Goal: Information Seeking & Learning: Understand process/instructions

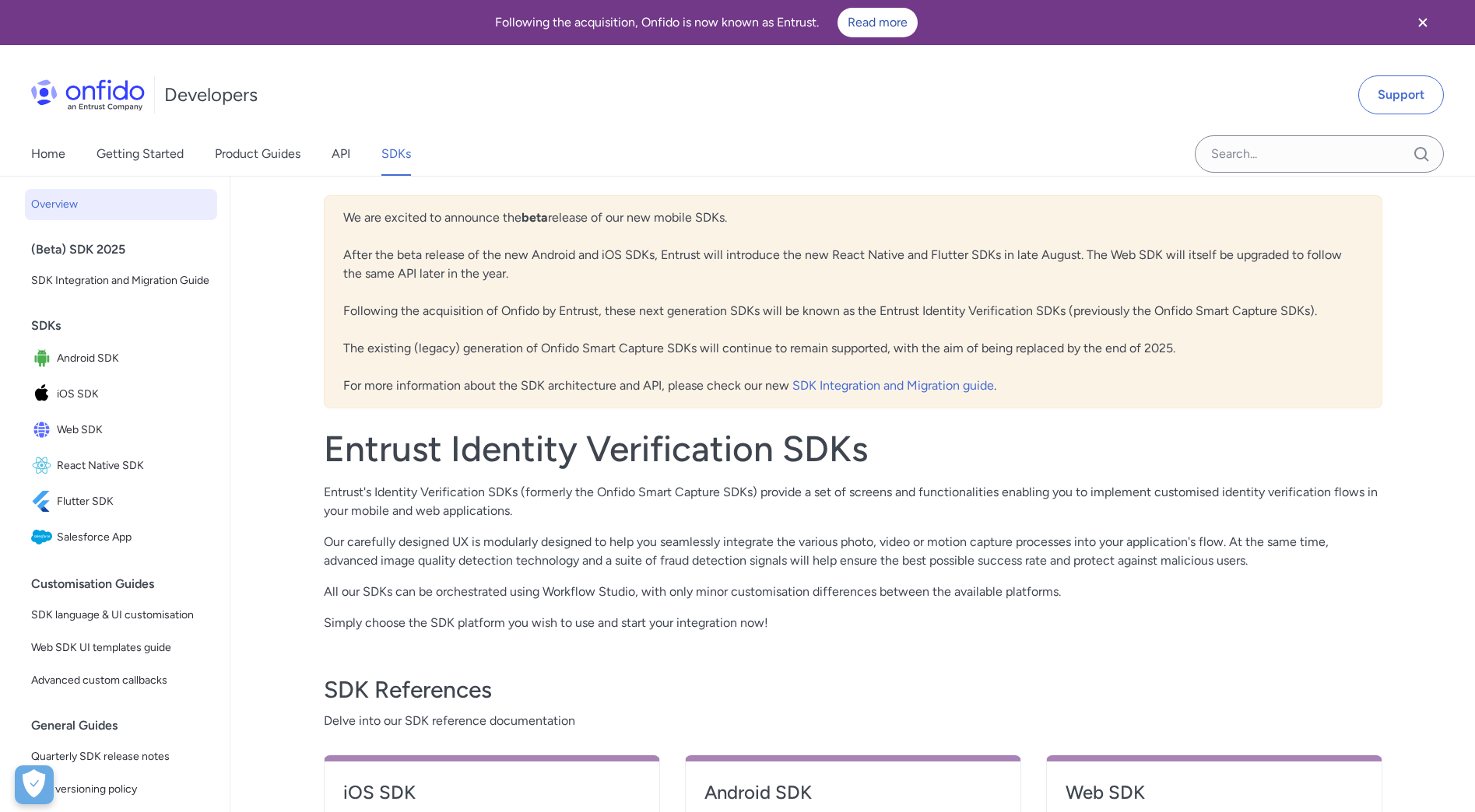
click at [880, 609] on div "Entrust Identity Verification SDKs Entrust's Identity Verification SDKs (former…" at bounding box center [853, 530] width 1059 height 206
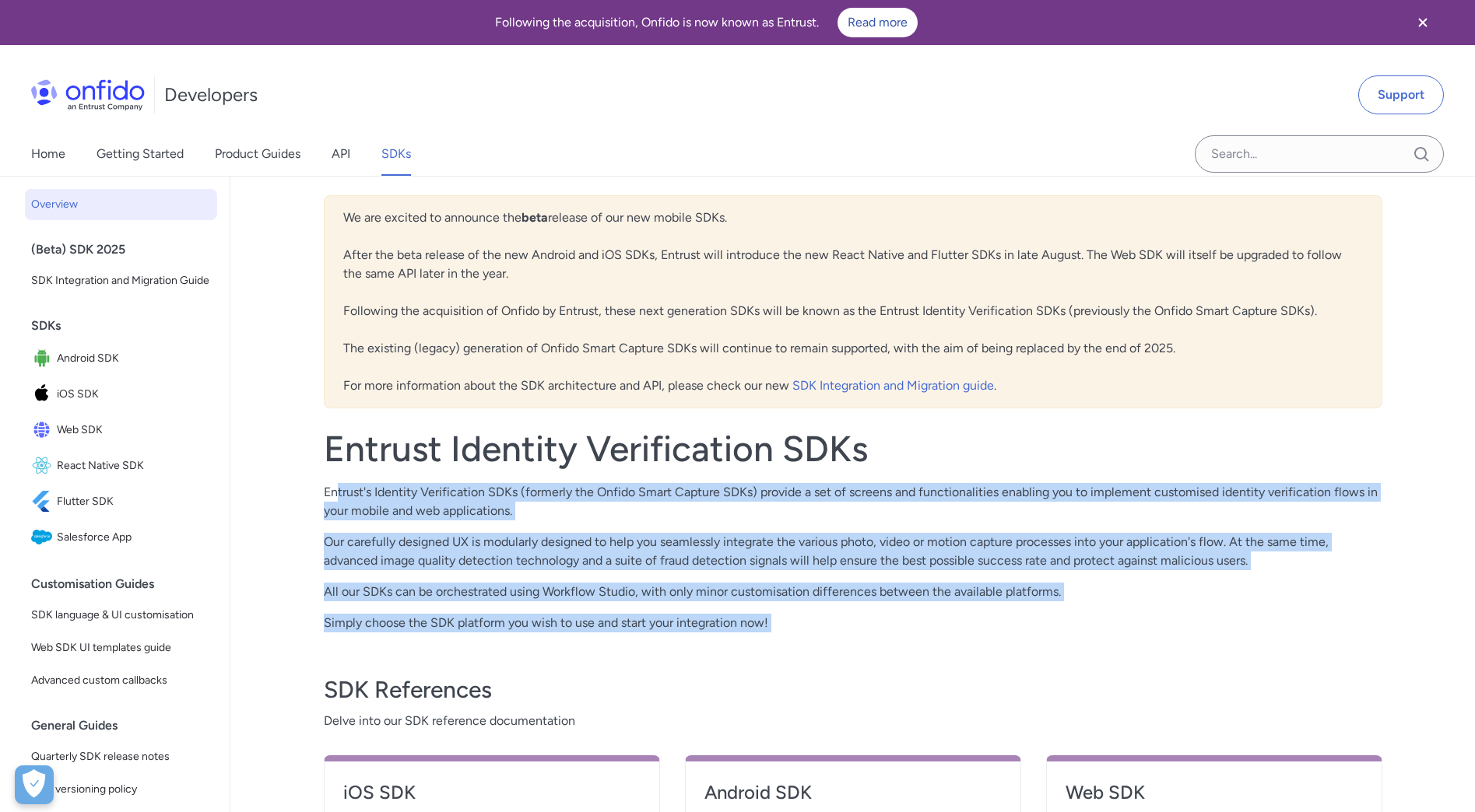
drag, startPoint x: 338, startPoint y: 487, endPoint x: 868, endPoint y: 637, distance: 550.8
click at [868, 637] on div "We are excited to announce the beta release of our new mobile SDKs. After the b…" at bounding box center [853, 559] width 1059 height 728
drag, startPoint x: 868, startPoint y: 637, endPoint x: 839, endPoint y: 640, distance: 29.2
click at [838, 640] on div "We are excited to announce the beta release of our new mobile SDKs. After the b…" at bounding box center [853, 559] width 1059 height 728
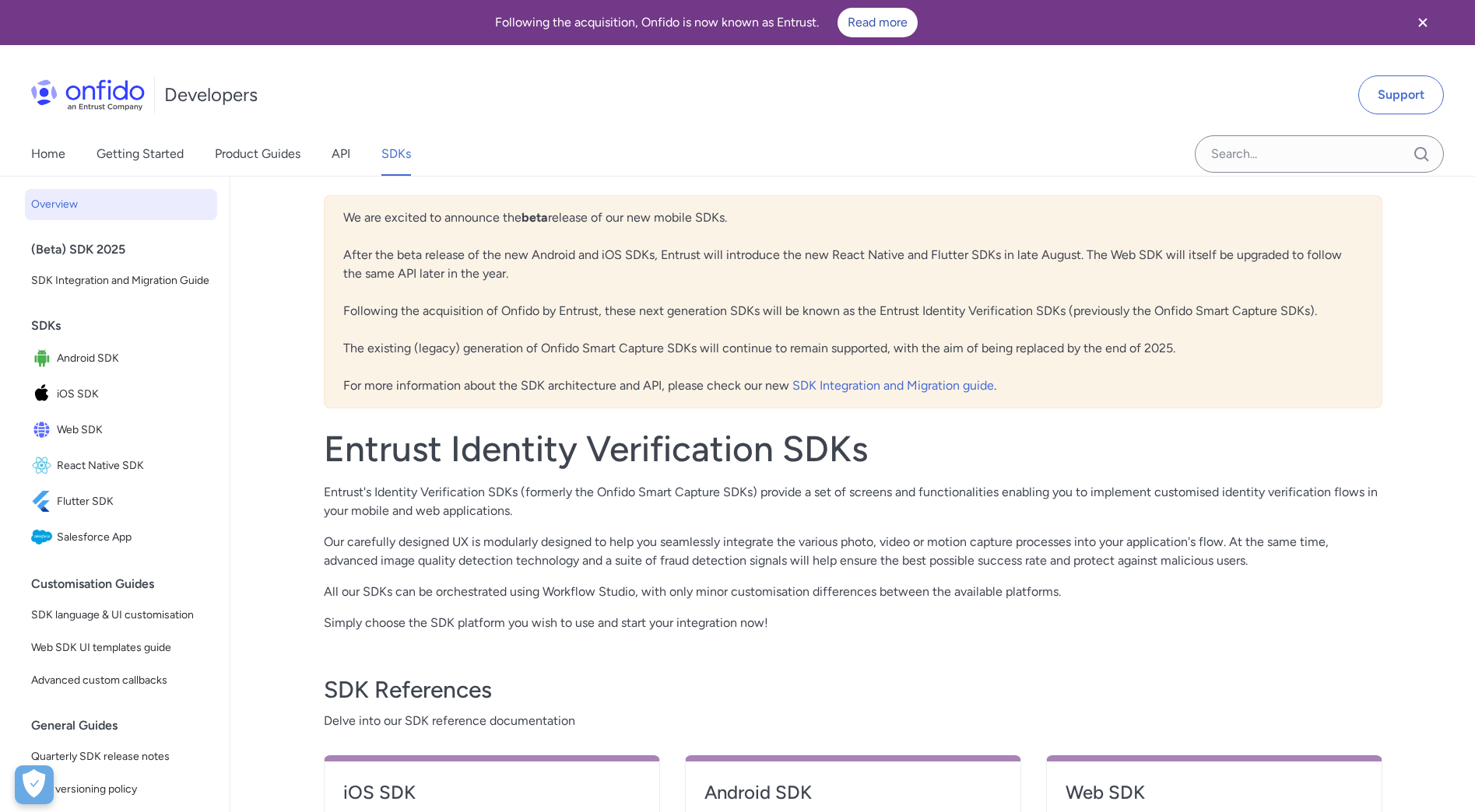
click at [76, 441] on span "Web SDK" at bounding box center [133, 430] width 154 height 22
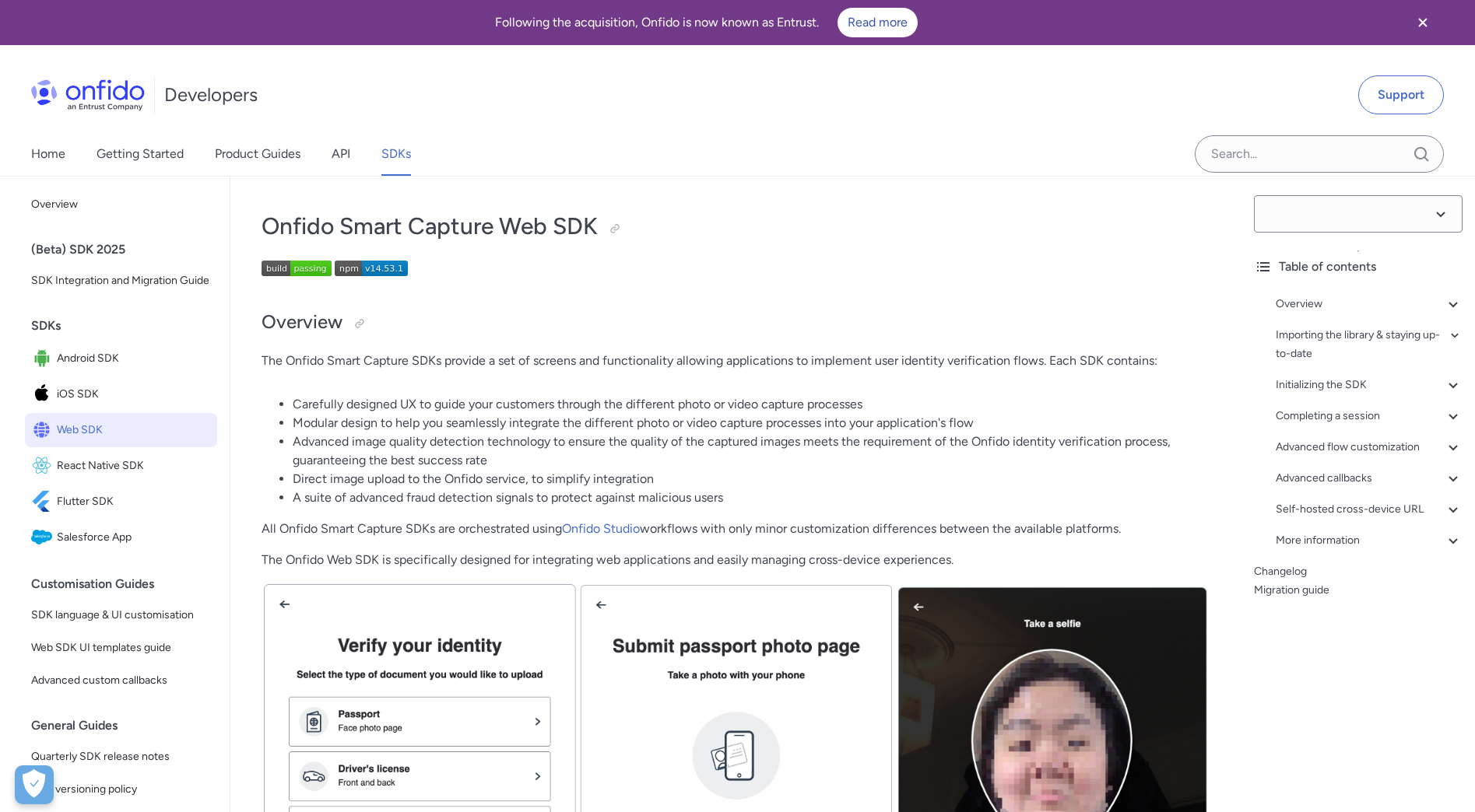
select select "14.53.1"
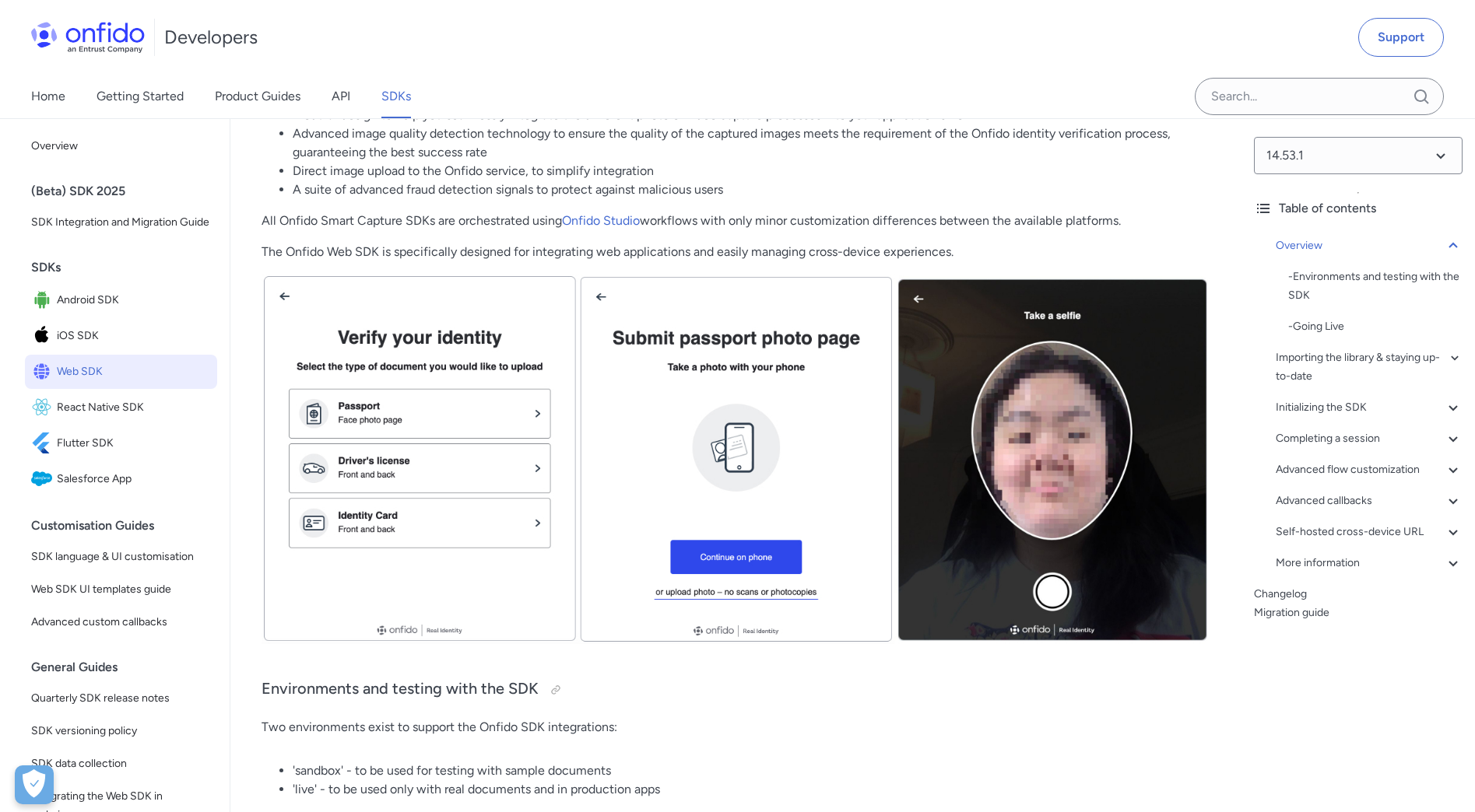
scroll to position [310, 0]
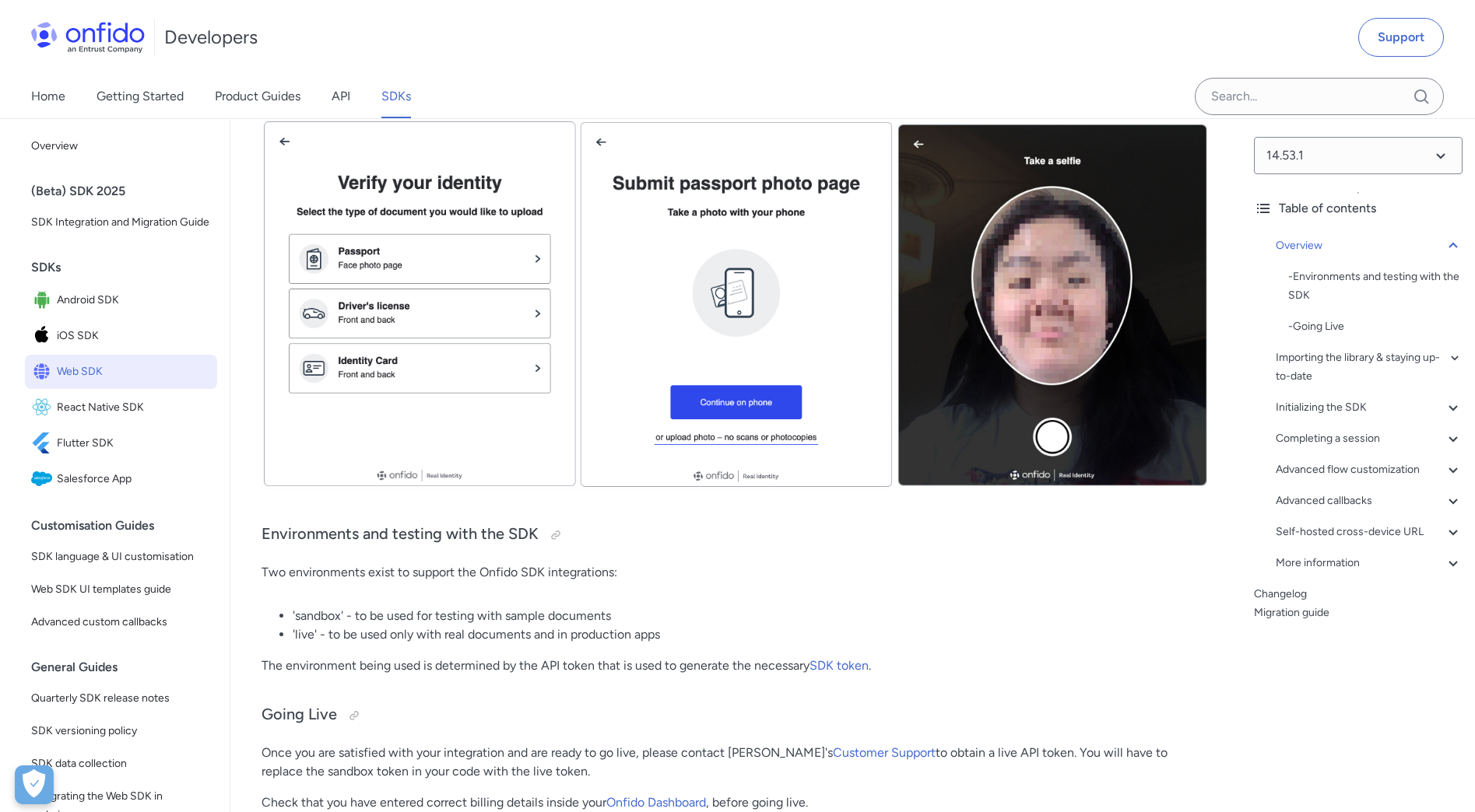
scroll to position [413, 0]
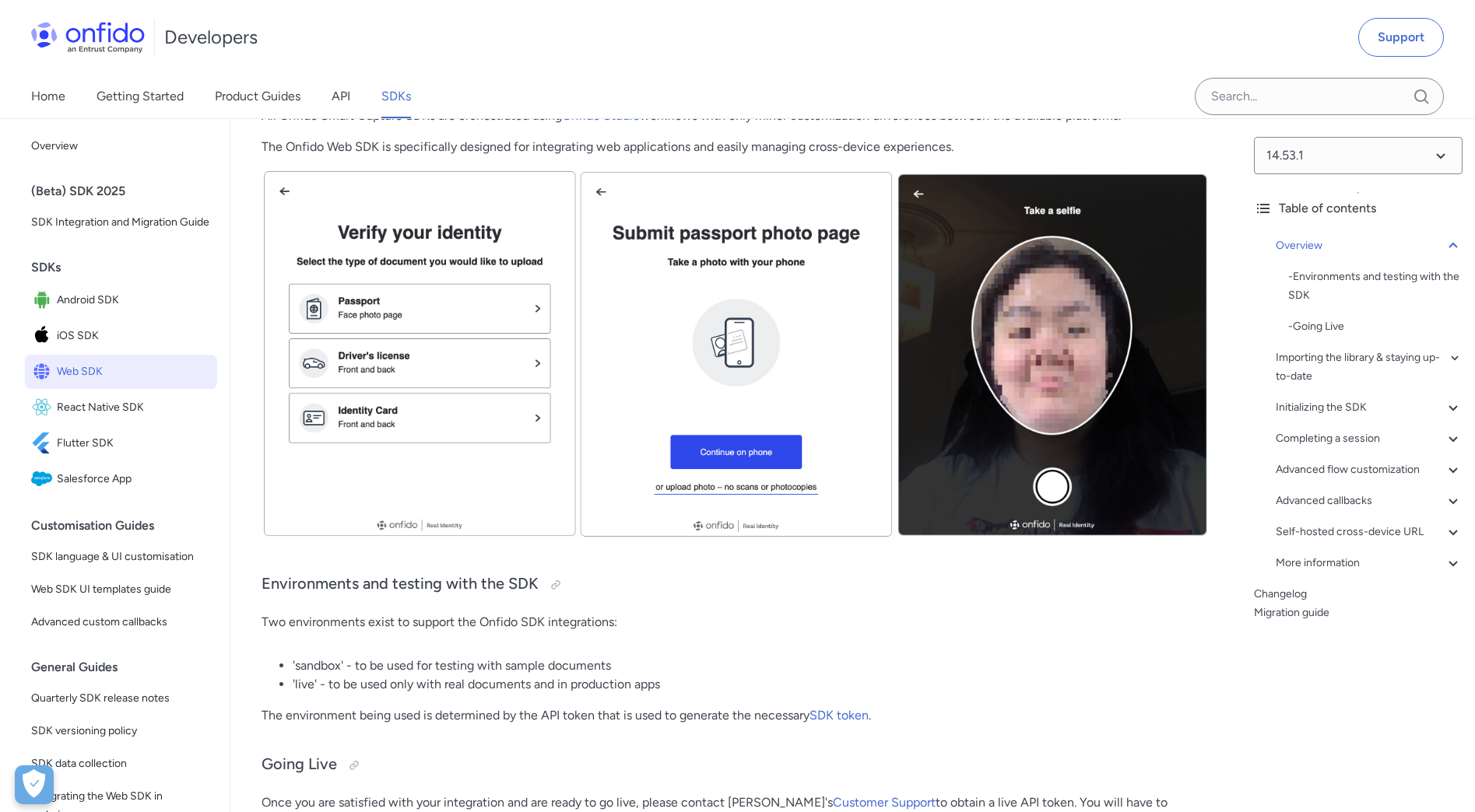
click at [887, 595] on h3 "Environments and testing with the SDK" at bounding box center [736, 585] width 949 height 25
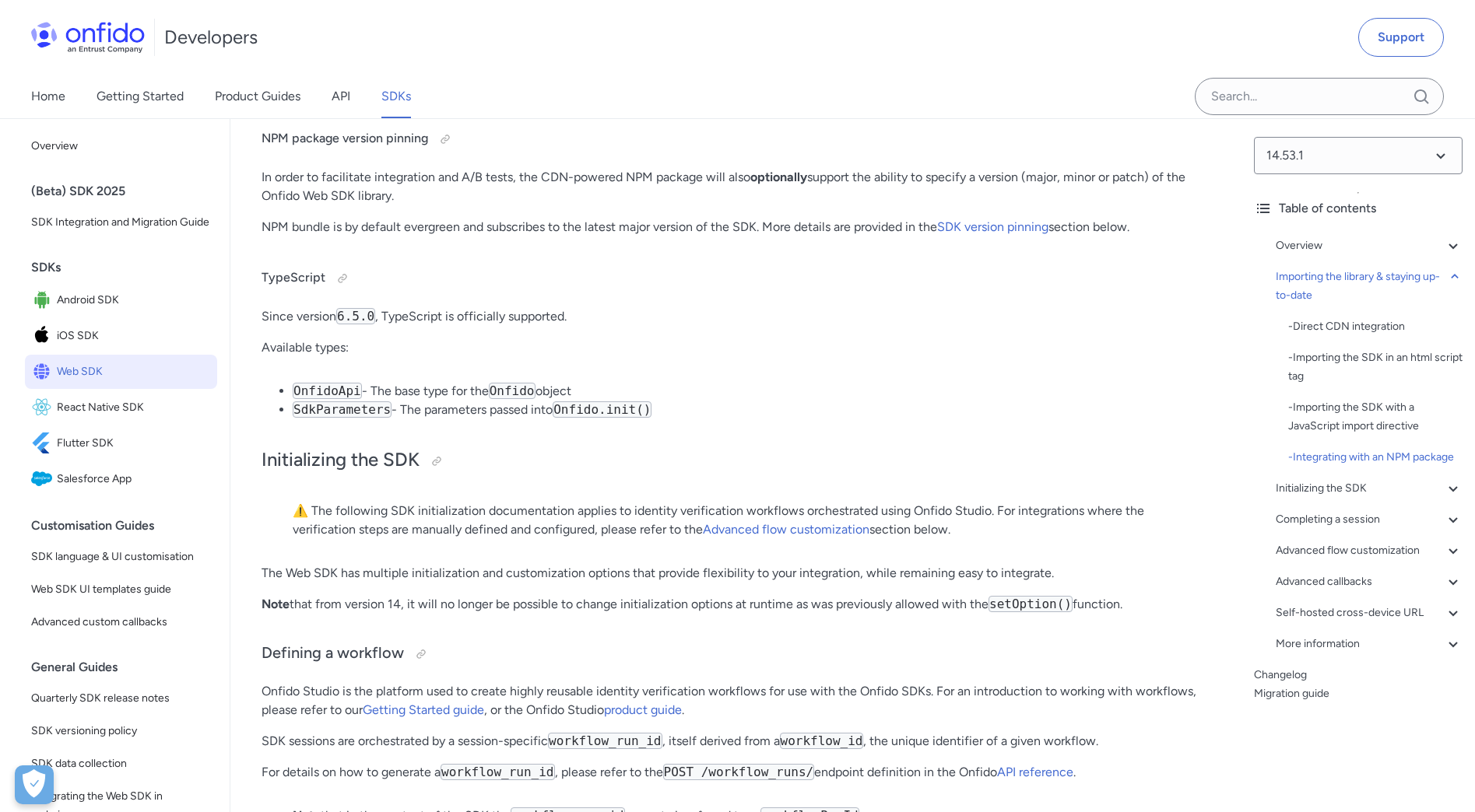
scroll to position [2688, 0]
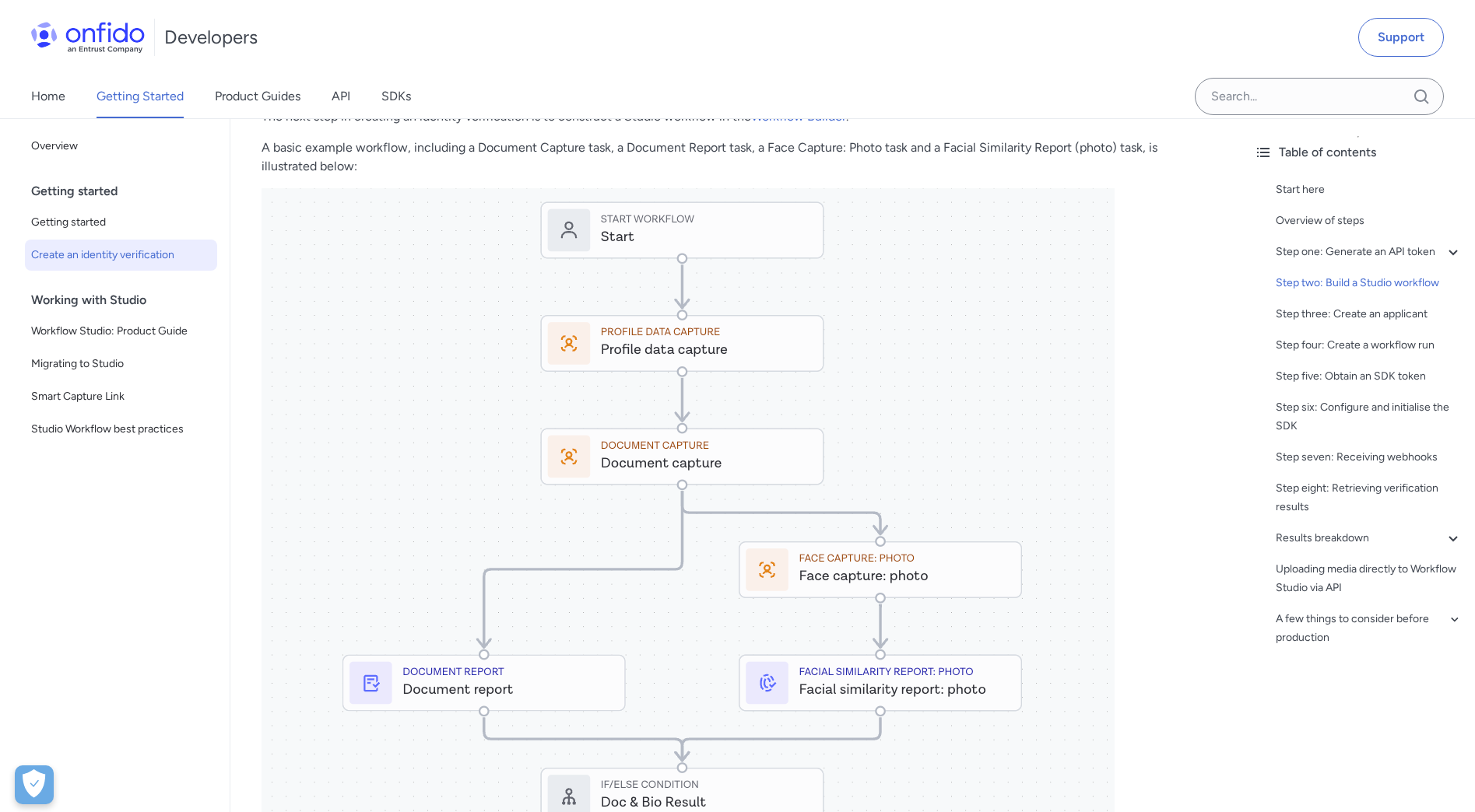
scroll to position [2279, 0]
